Goal: Task Accomplishment & Management: Manage account settings

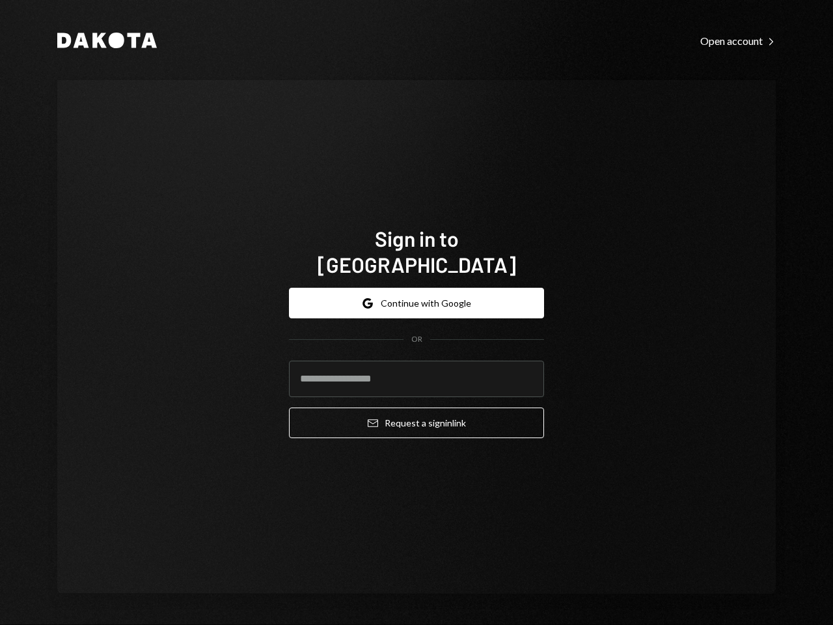
click at [416, 312] on form "Google Continue with Google OR Email Request a sign in link" at bounding box center [416, 363] width 255 height 150
click at [416, 289] on button "Google Continue with Google" at bounding box center [416, 303] width 255 height 31
